Goal: Find specific page/section: Find specific page/section

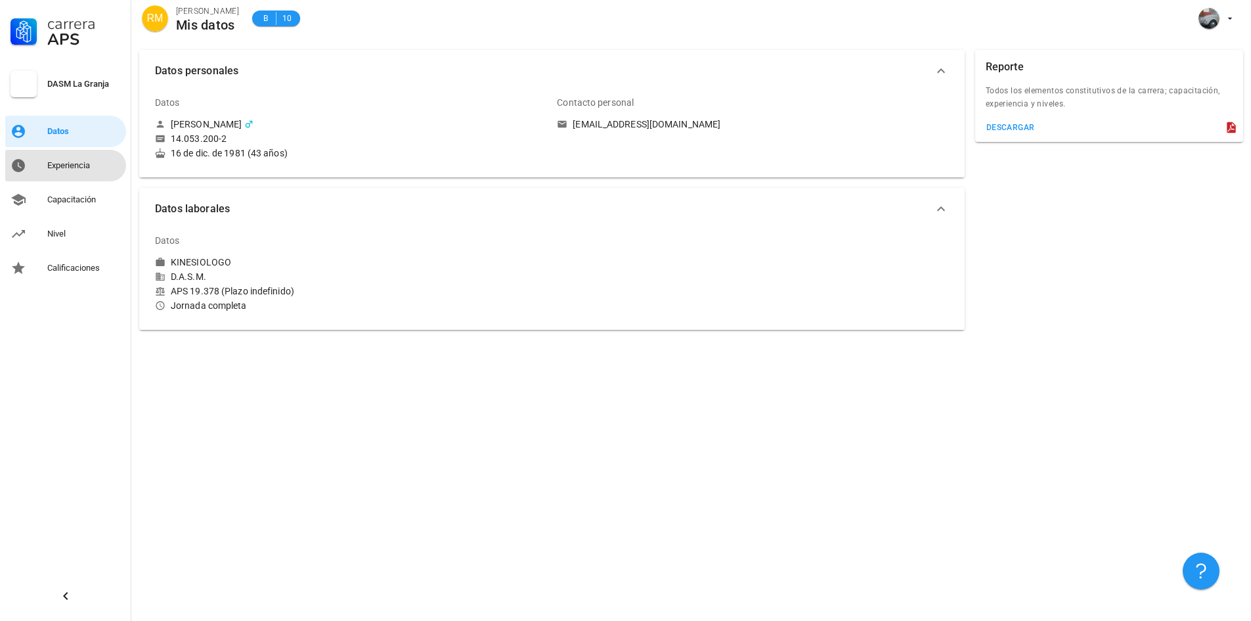
click at [72, 170] on div "Experiencia" at bounding box center [84, 165] width 74 height 11
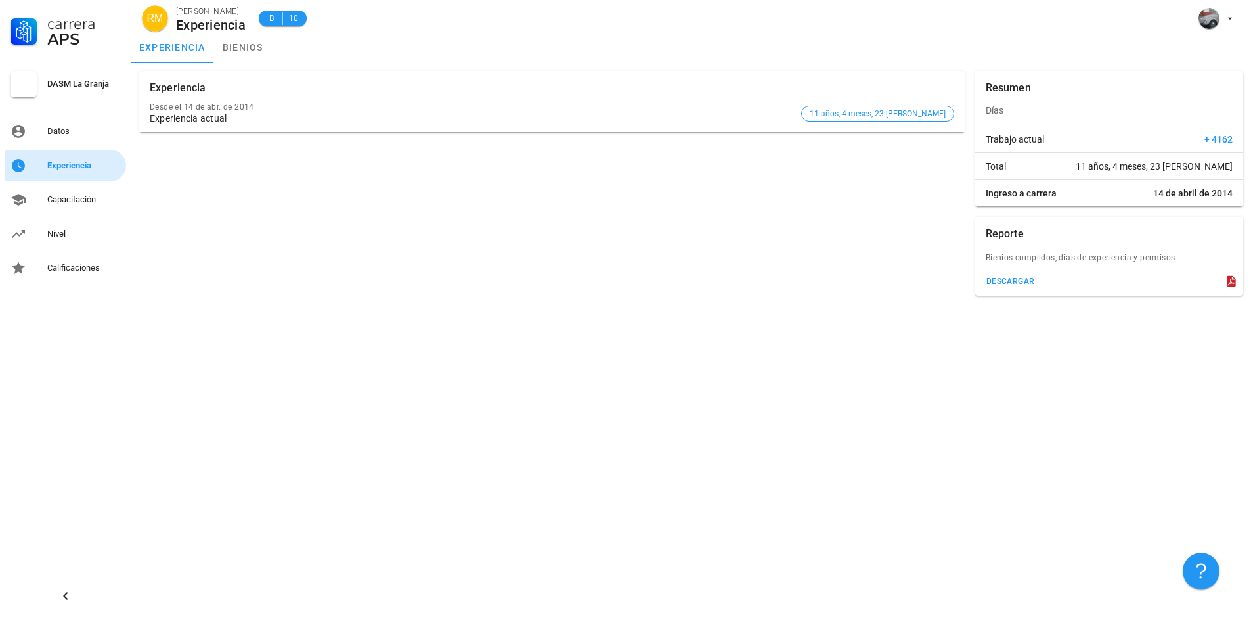
click at [69, 166] on div "Experiencia" at bounding box center [84, 165] width 74 height 11
click at [245, 48] on link "bienios" at bounding box center [242, 48] width 59 height 32
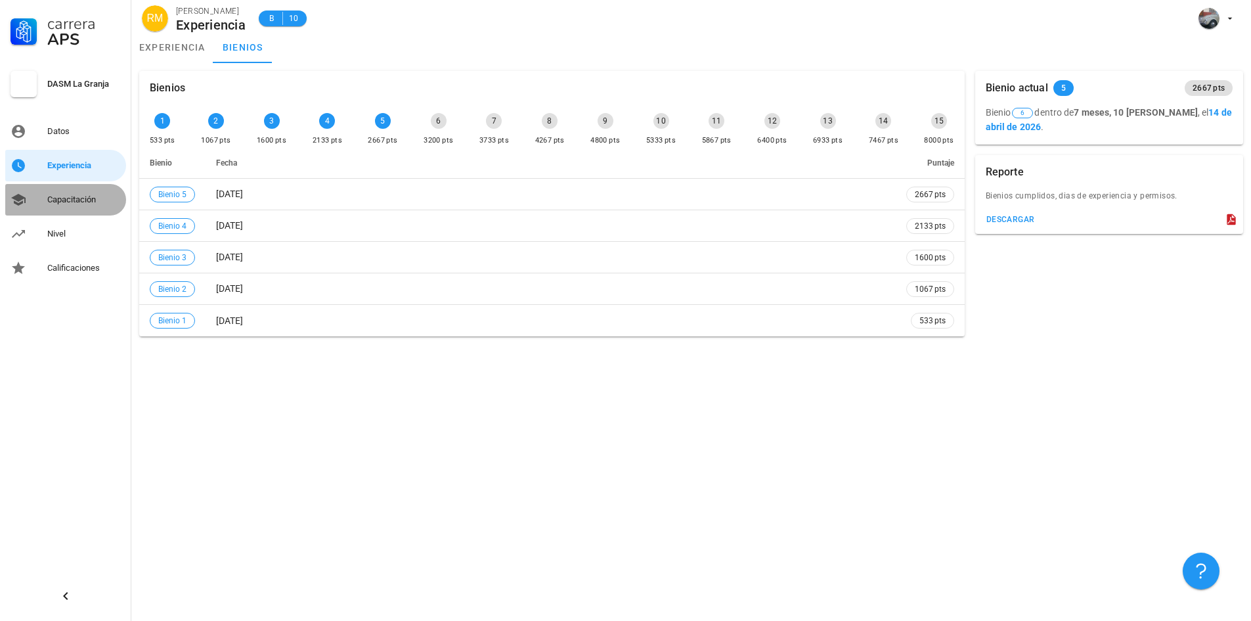
click at [60, 193] on div "Capacitación" at bounding box center [84, 199] width 74 height 21
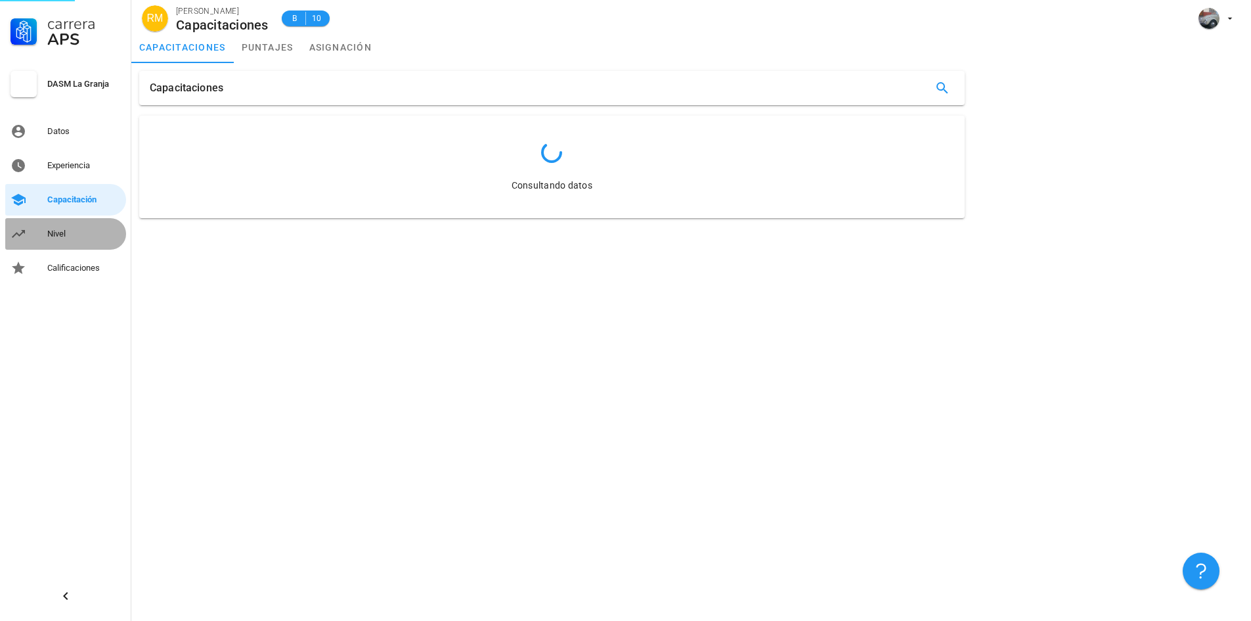
click at [63, 227] on div "Nivel" at bounding box center [84, 233] width 74 height 21
